Goal: Information Seeking & Learning: Find specific fact

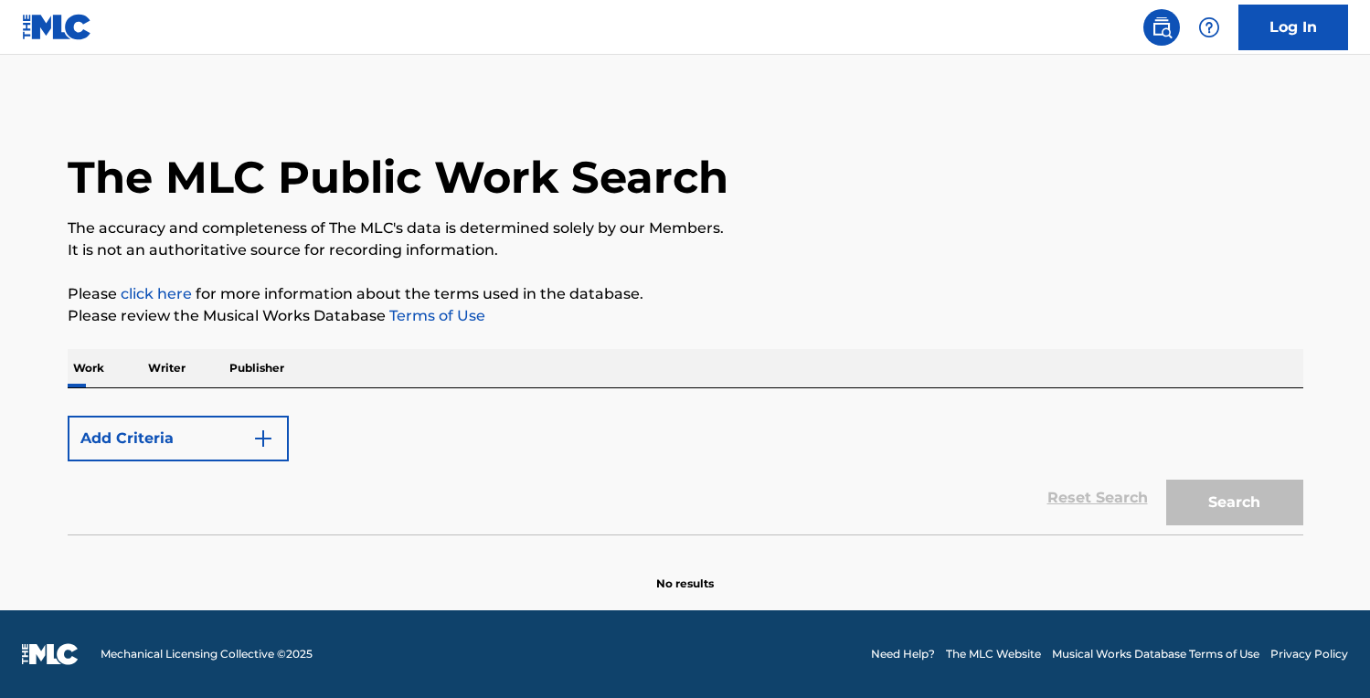
click at [164, 441] on button "Add Criteria" at bounding box center [178, 439] width 221 height 46
click at [267, 433] on img "Search Form" at bounding box center [263, 439] width 22 height 22
click at [155, 379] on p "Writer" at bounding box center [167, 368] width 48 height 38
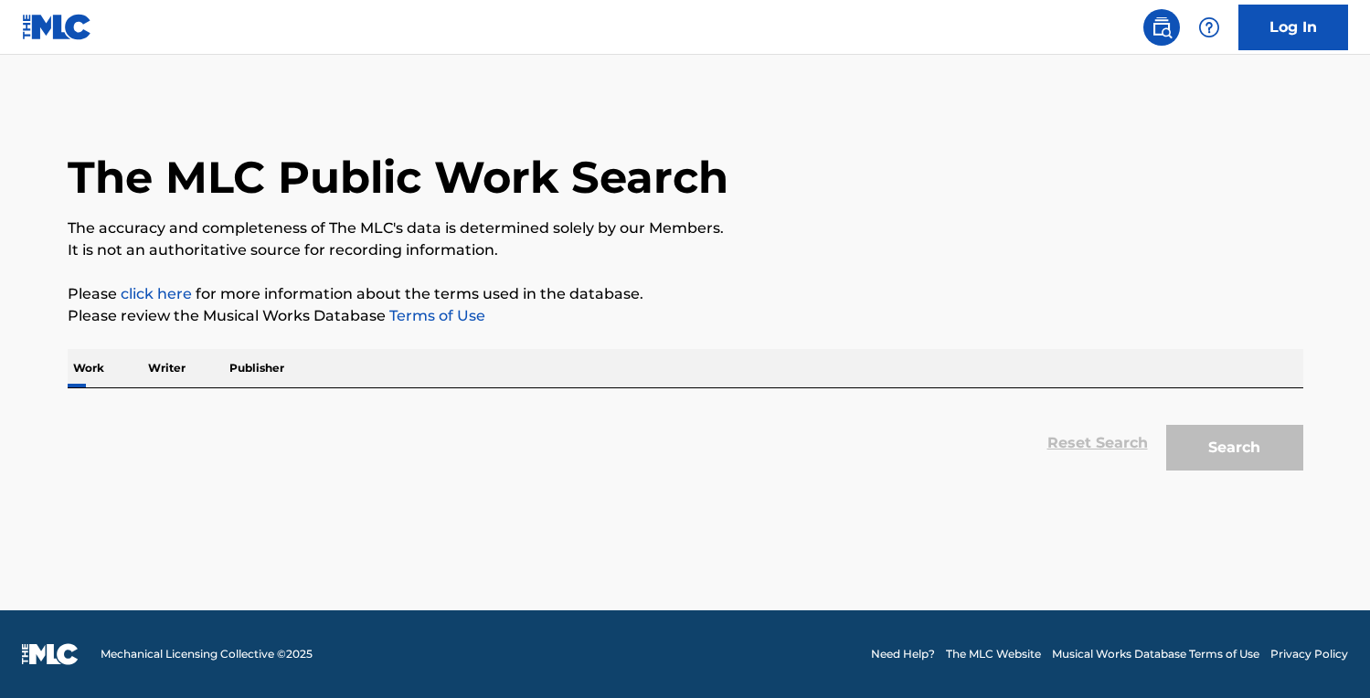
click at [86, 373] on p "Work" at bounding box center [89, 368] width 42 height 38
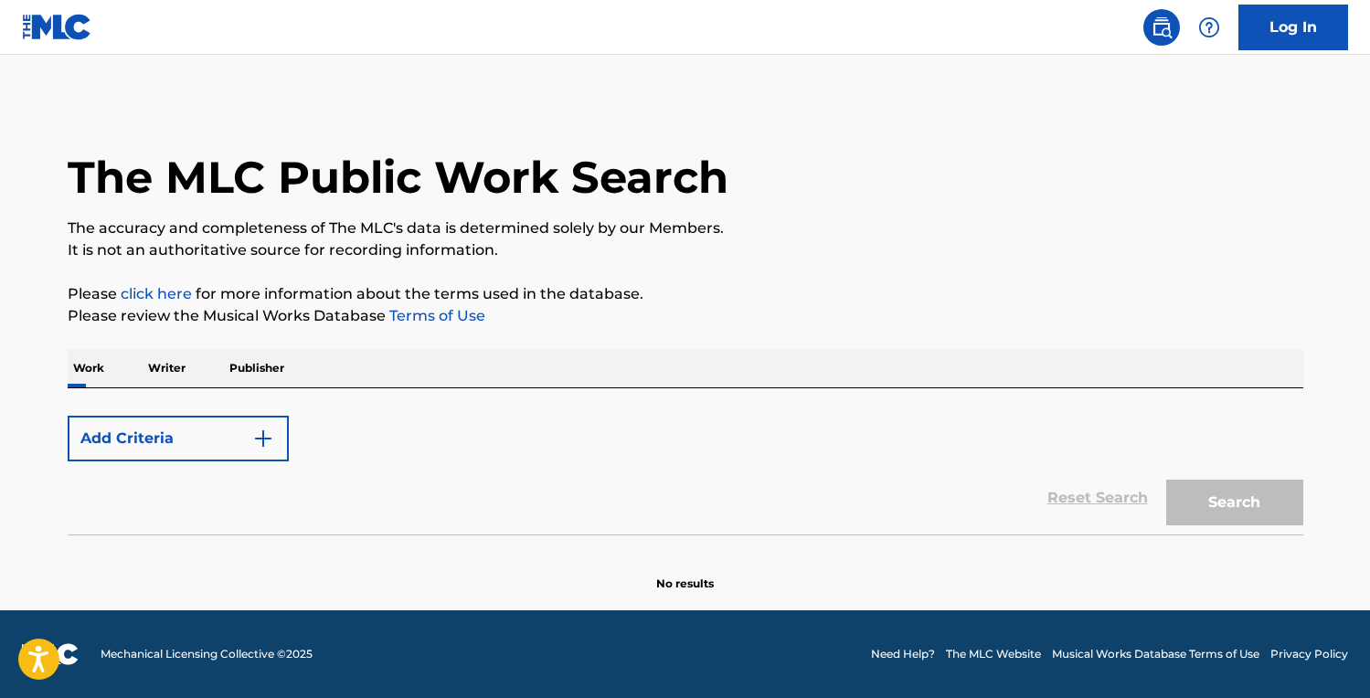
click at [196, 399] on div "Add Criteria Reset Search Search" at bounding box center [686, 461] width 1236 height 146
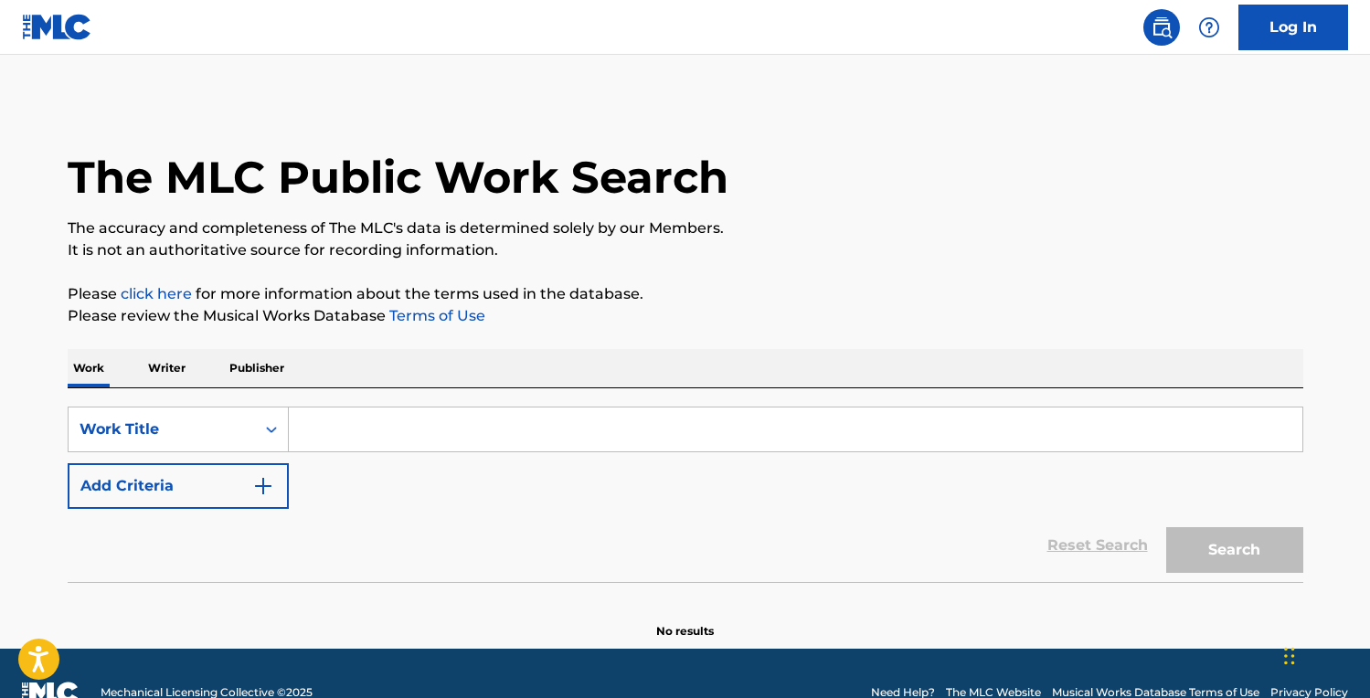
click at [383, 430] on input "Search Form" at bounding box center [796, 430] width 1014 height 44
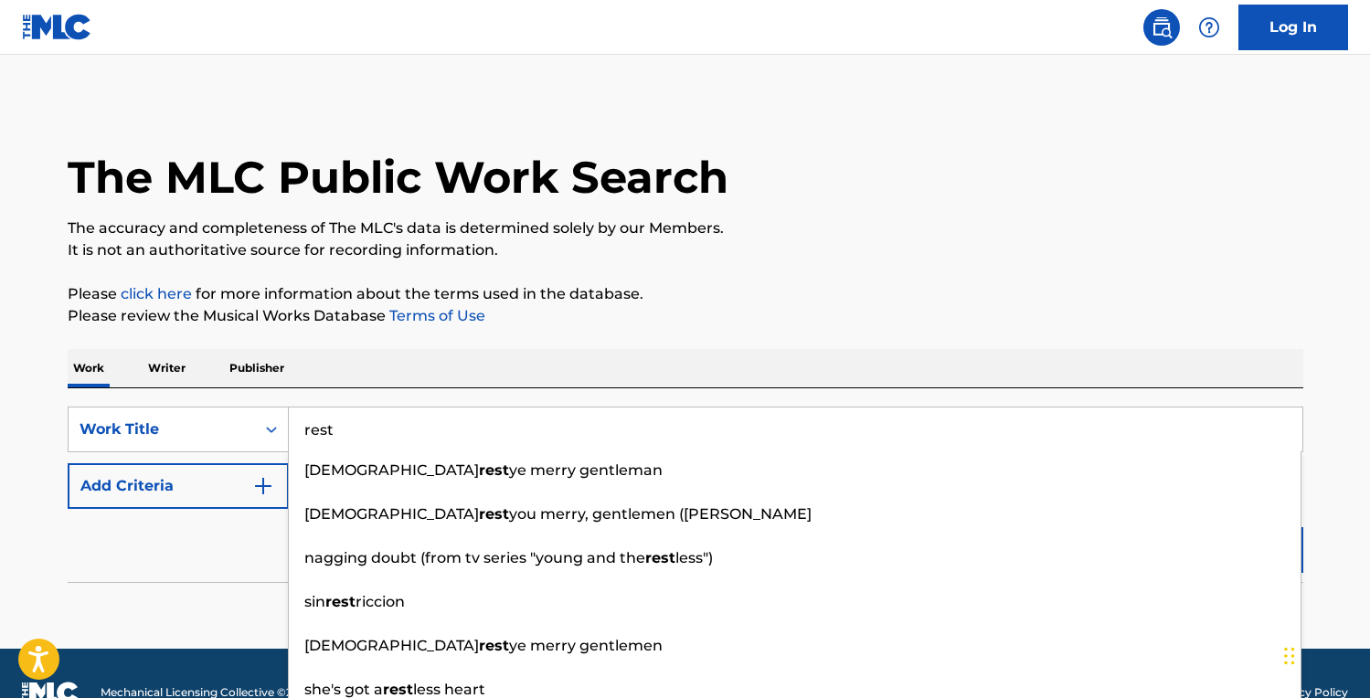
type input "rest"
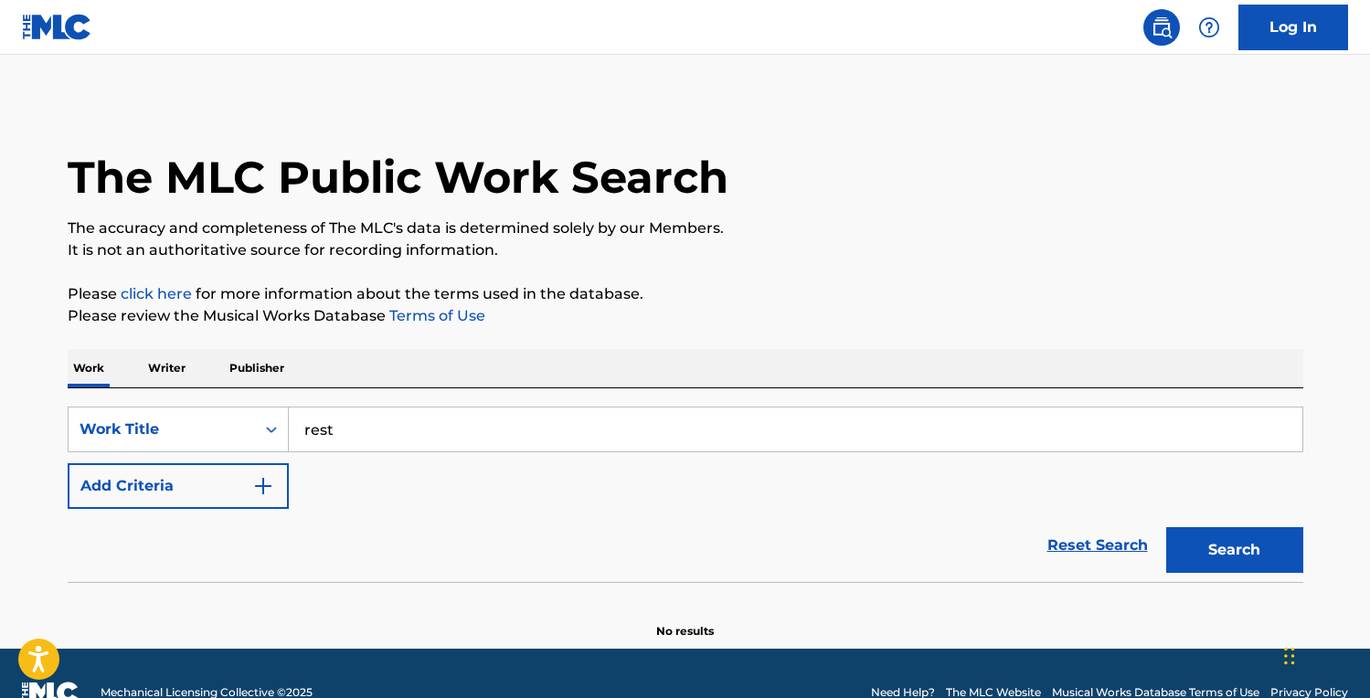
click at [186, 564] on div "Reset Search Search" at bounding box center [686, 545] width 1236 height 73
click at [267, 492] on img "Search Form" at bounding box center [263, 486] width 22 height 22
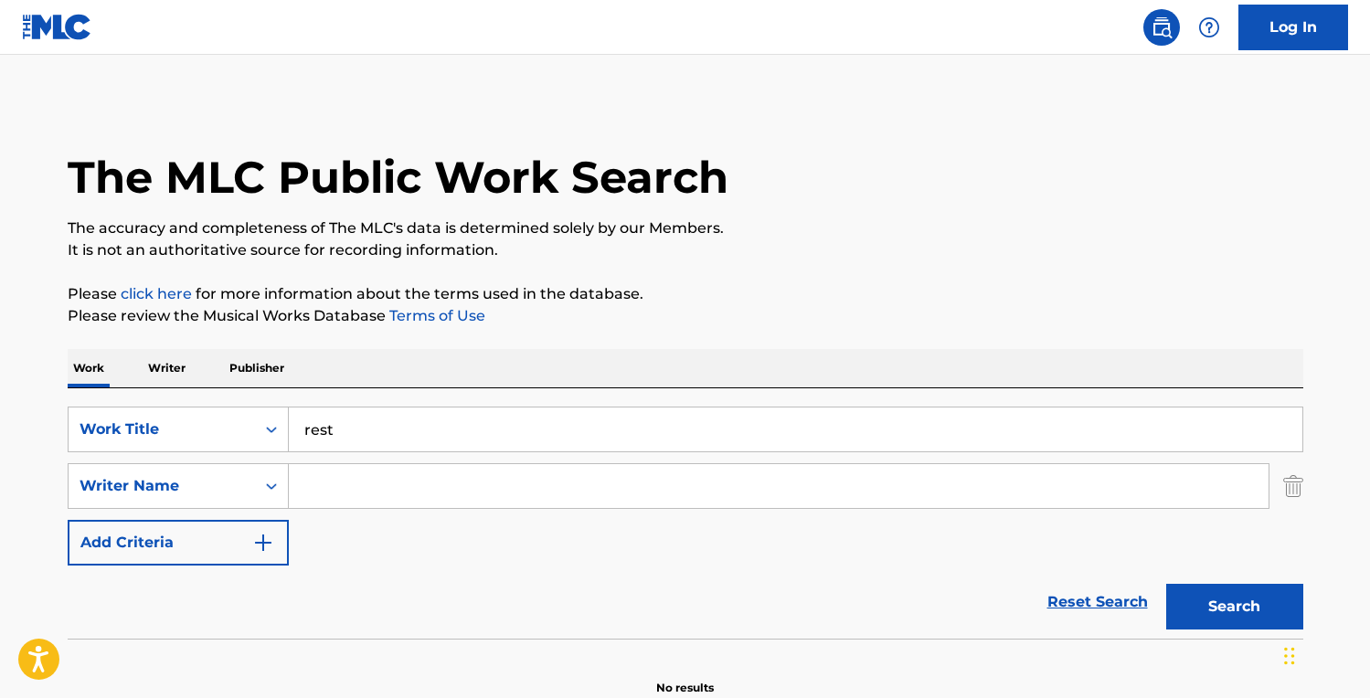
click at [376, 493] on input "Search Form" at bounding box center [779, 486] width 980 height 44
type input "denney"
click at [1234, 607] on button "Search" at bounding box center [1234, 607] width 137 height 46
click at [686, 582] on div "Reset Search Search" at bounding box center [686, 602] width 1236 height 73
click at [1234, 610] on button "Search" at bounding box center [1234, 607] width 137 height 46
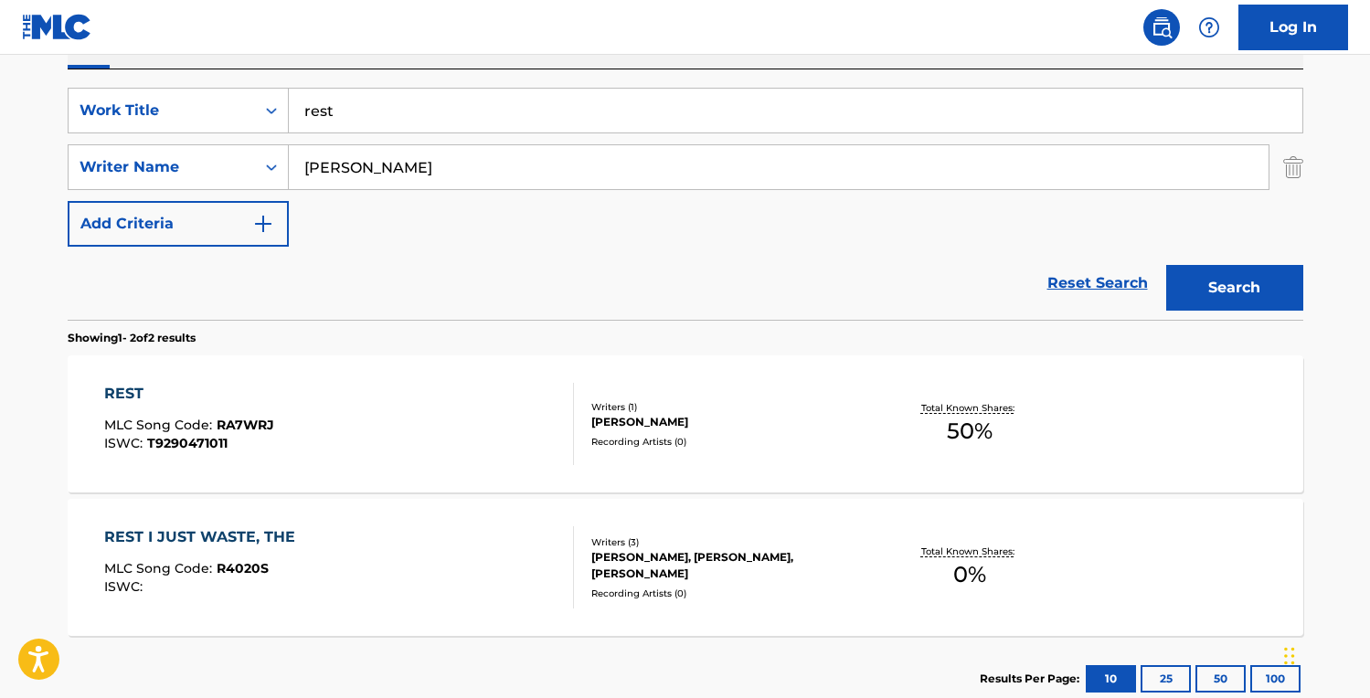
scroll to position [321, 0]
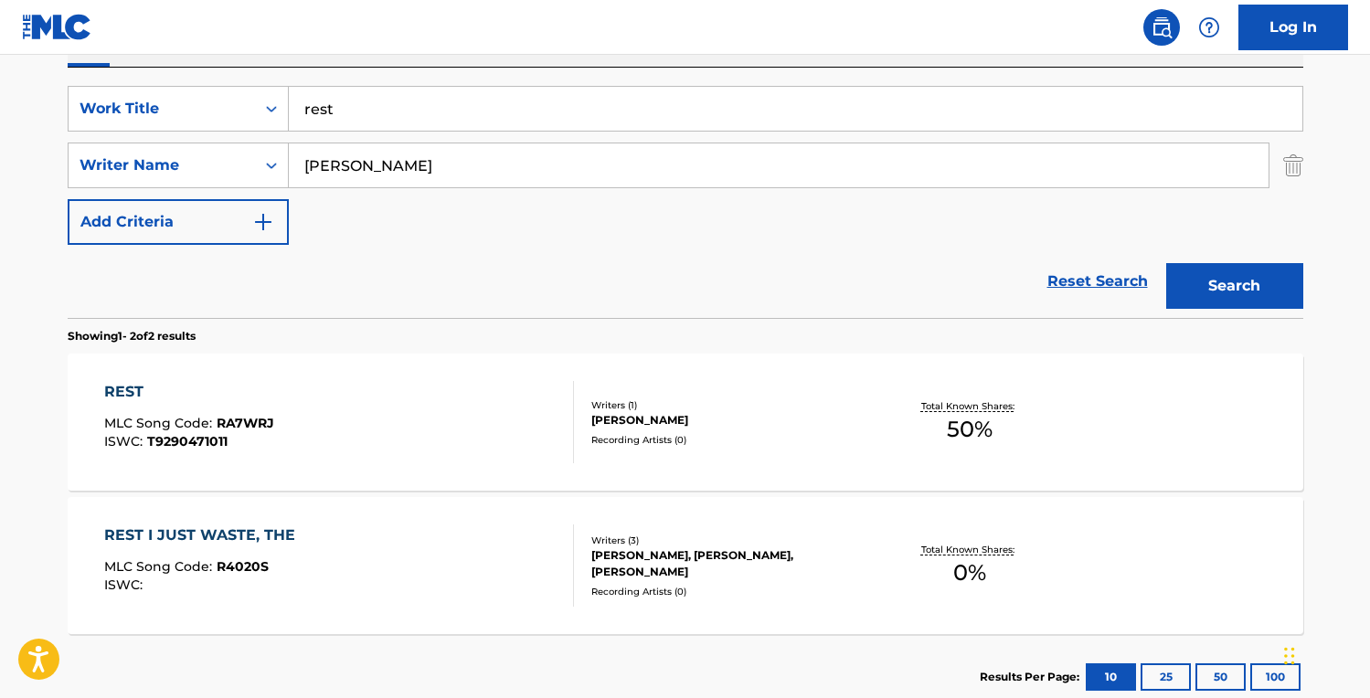
click at [130, 396] on div "REST" at bounding box center [189, 392] width 170 height 22
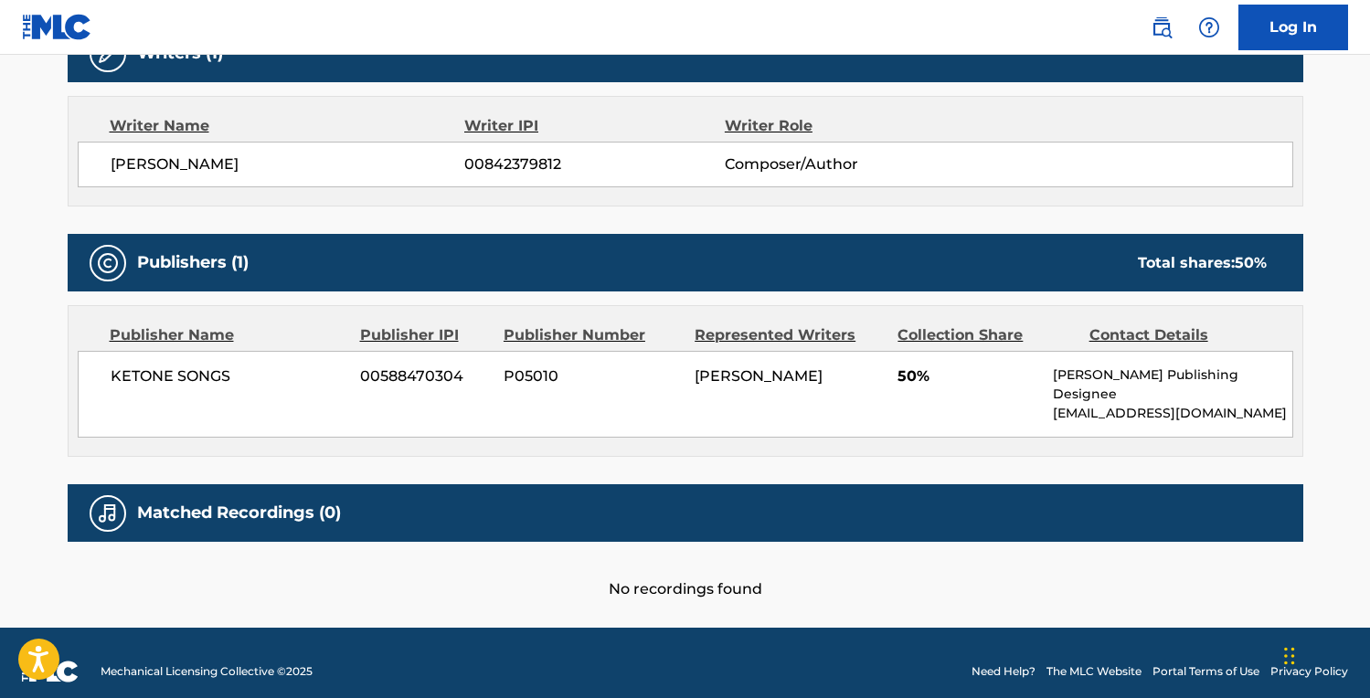
scroll to position [617, 0]
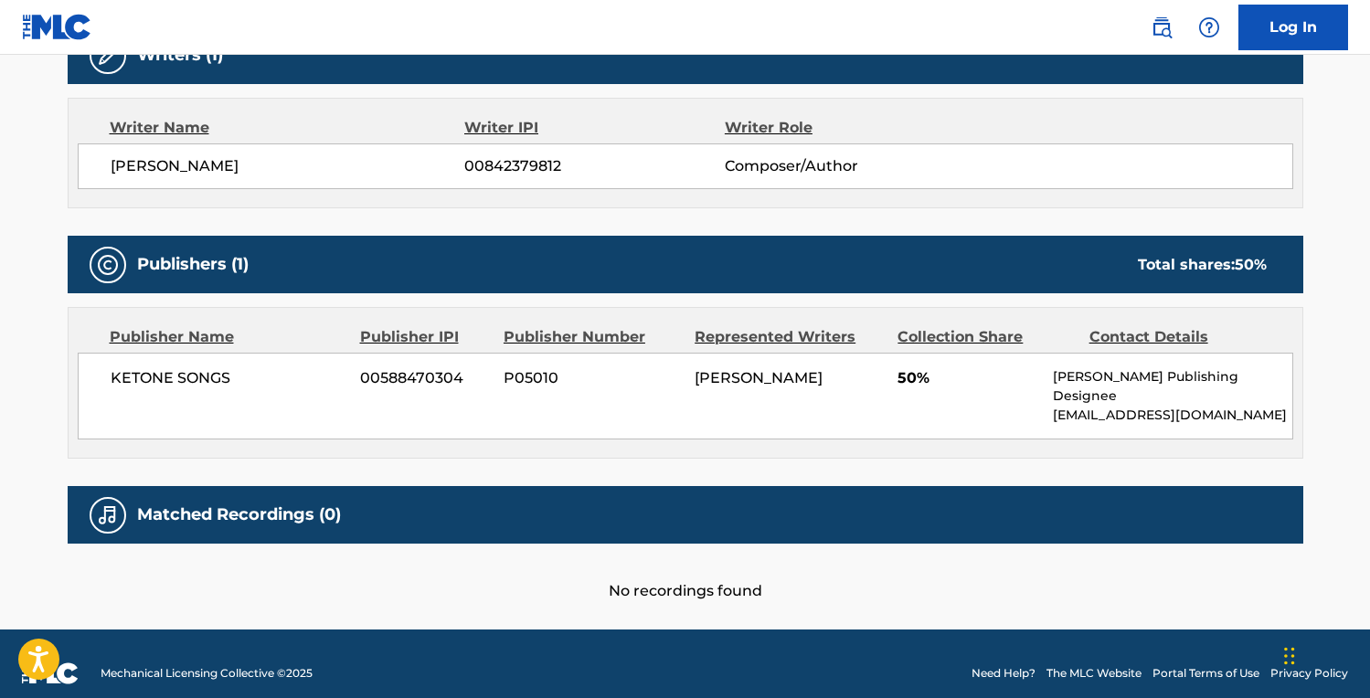
click at [271, 401] on div "KETONE SONGS 00588470304 P05010 JONATHAN DENNEY 50% Thomas J. Snell Publishing …" at bounding box center [686, 396] width 1216 height 87
click at [541, 1] on nav "Log In" at bounding box center [685, 27] width 1370 height 55
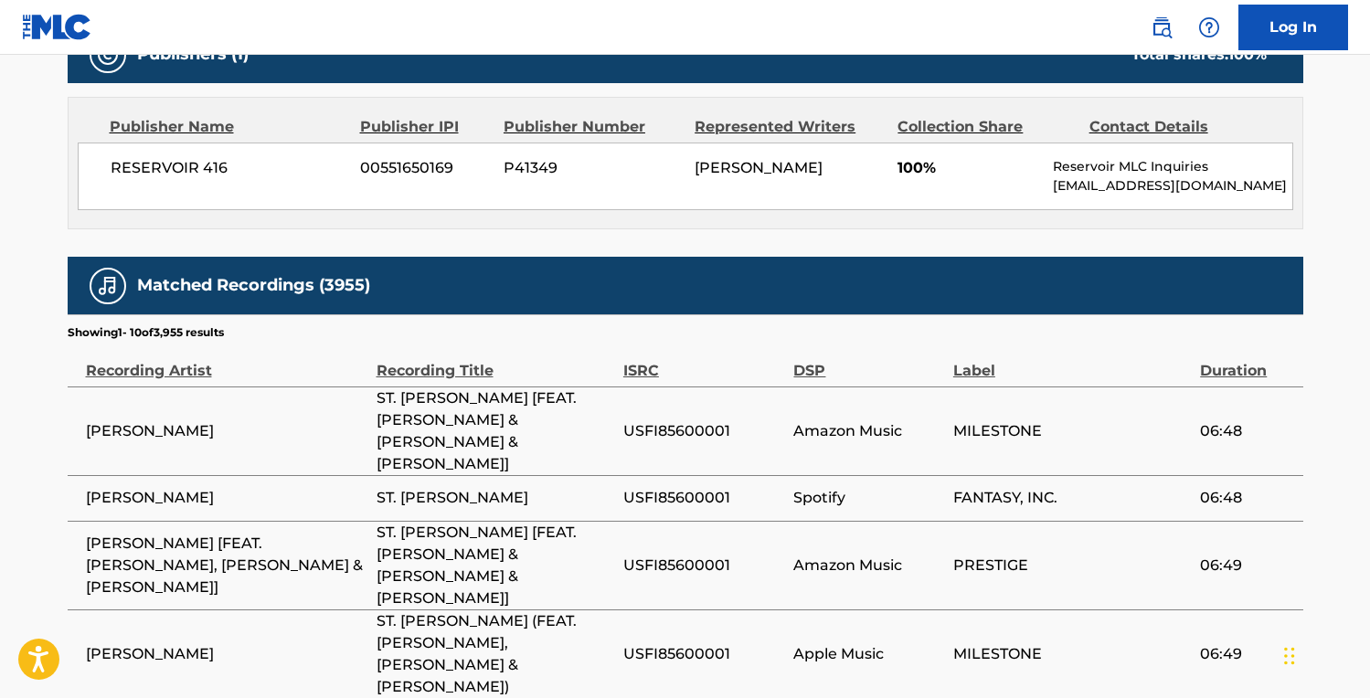
scroll to position [910, 0]
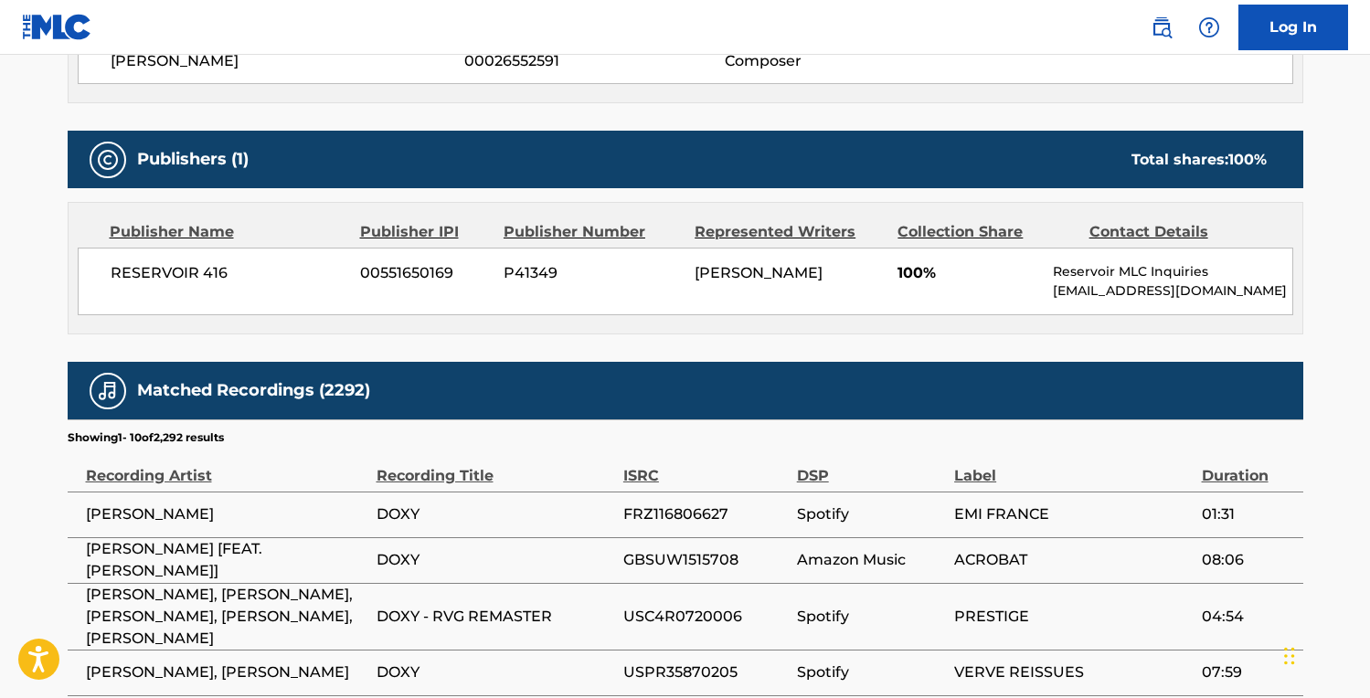
scroll to position [685, 0]
